Goal: Task Accomplishment & Management: Use online tool/utility

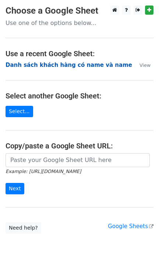
click at [37, 67] on strong "Danh sách khách hàng có name và name" at bounding box center [69, 65] width 126 height 7
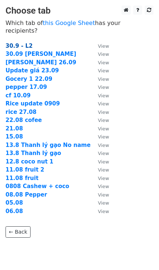
click at [17, 43] on strong "30.9 - L2" at bounding box center [19, 46] width 27 height 7
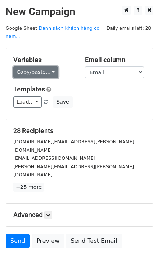
click at [25, 67] on link "Copy/paste..." at bounding box center [35, 72] width 45 height 11
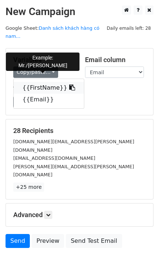
click at [33, 82] on link "{{FirstName}}" at bounding box center [49, 88] width 70 height 12
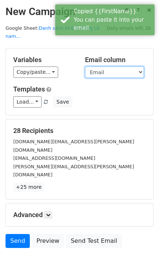
click at [109, 67] on select "FirstName Email" at bounding box center [114, 72] width 59 height 11
click at [85, 67] on select "FirstName Email" at bounding box center [114, 72] width 59 height 11
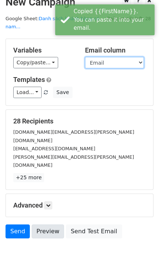
scroll to position [15, 0]
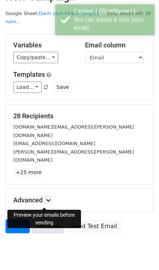
click at [41, 219] on link "Preview" at bounding box center [48, 226] width 32 height 14
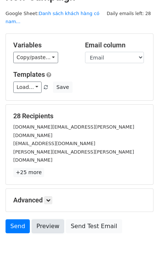
click at [42, 219] on link "Preview" at bounding box center [48, 226] width 32 height 14
click at [45, 196] on h5 "Advanced" at bounding box center [79, 200] width 132 height 8
click at [49, 198] on icon at bounding box center [48, 200] width 4 height 4
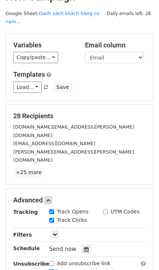
click at [121, 139] on div "[EMAIL_ADDRESS][DOMAIN_NAME]" at bounding box center [79, 143] width 143 height 8
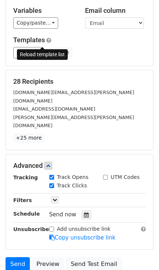
scroll to position [86, 0]
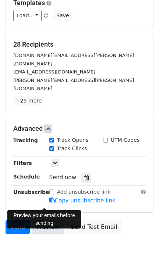
click at [46, 220] on link "Preview" at bounding box center [48, 227] width 32 height 14
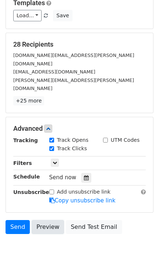
click at [47, 220] on link "Preview" at bounding box center [48, 227] width 32 height 14
